Goal: Information Seeking & Learning: Learn about a topic

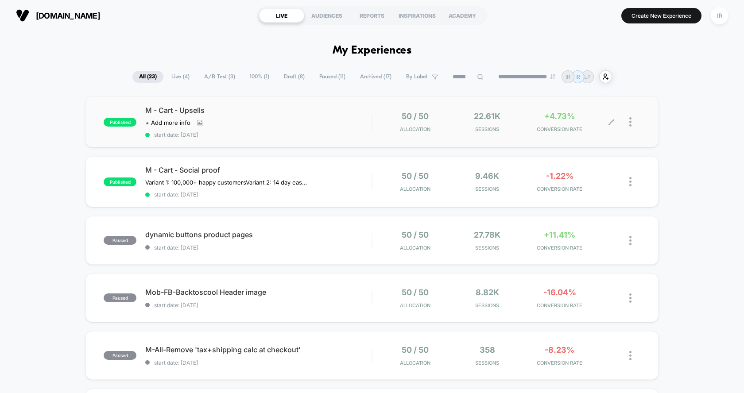
click at [578, 124] on div "+4.73% CONVERSION RATE" at bounding box center [560, 122] width 68 height 21
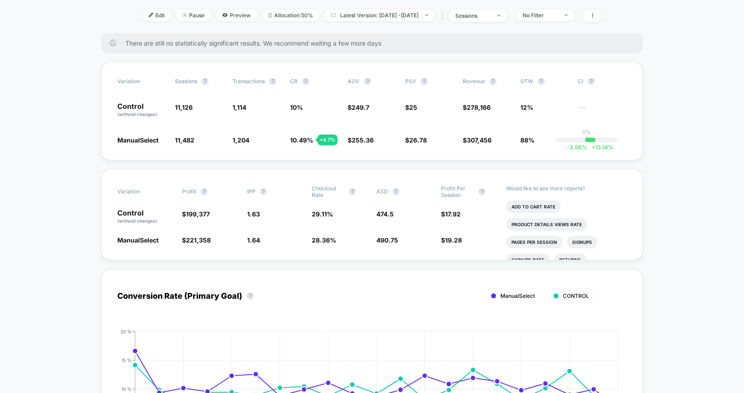
scroll to position [293, 0]
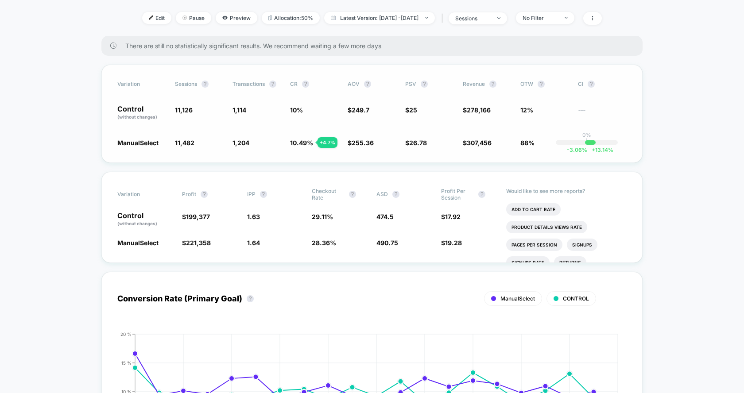
drag, startPoint x: 108, startPoint y: 110, endPoint x: 537, endPoint y: 135, distance: 429.8
click at [537, 135] on div "Variation Sessions ? Transactions ? CR ? AOV ? PSV ? Revenue ? OTW ? CI ? Contr…" at bounding box center [371, 114] width 541 height 98
